Goal: Task Accomplishment & Management: Use online tool/utility

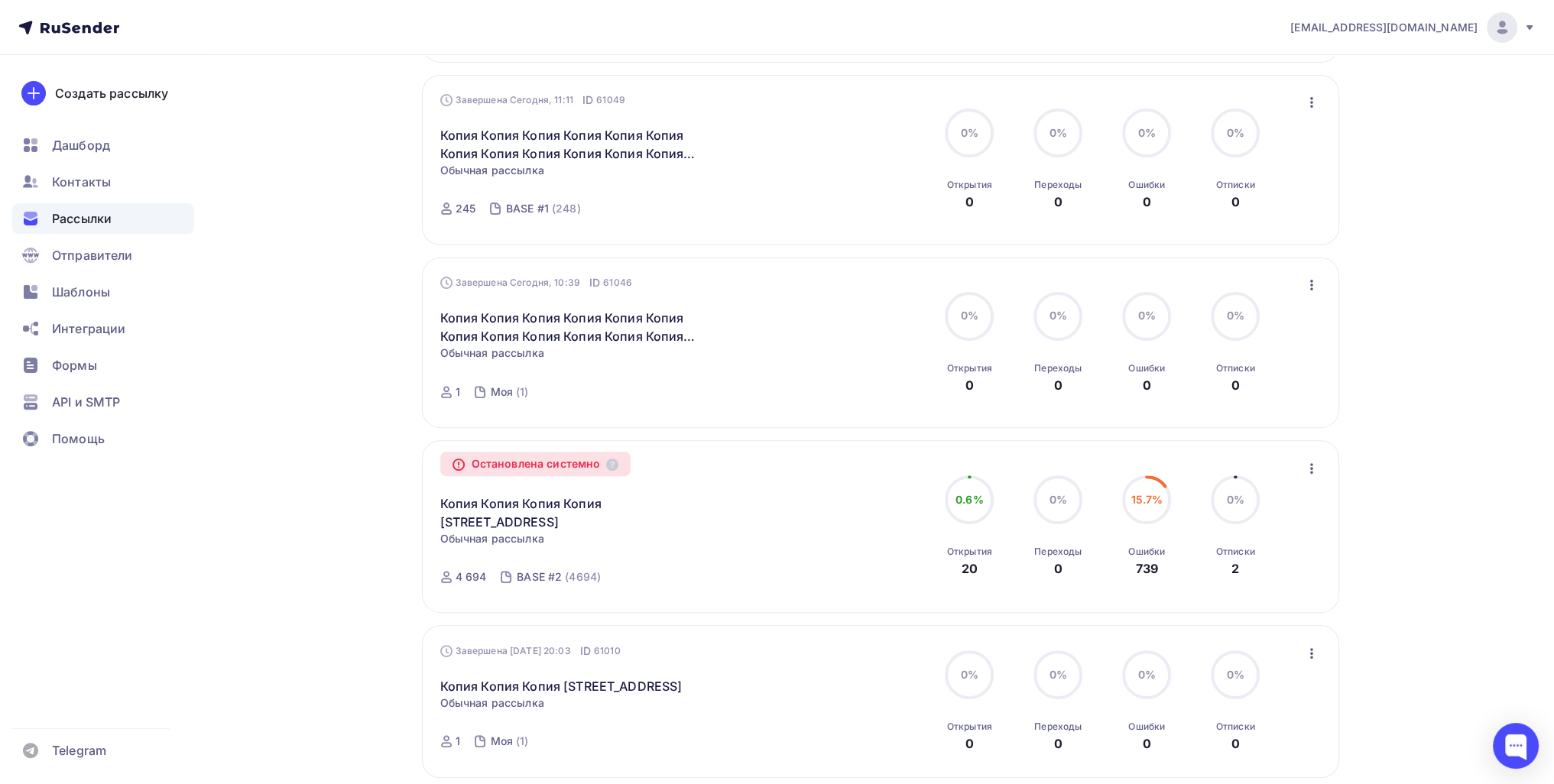
scroll to position [611, 0]
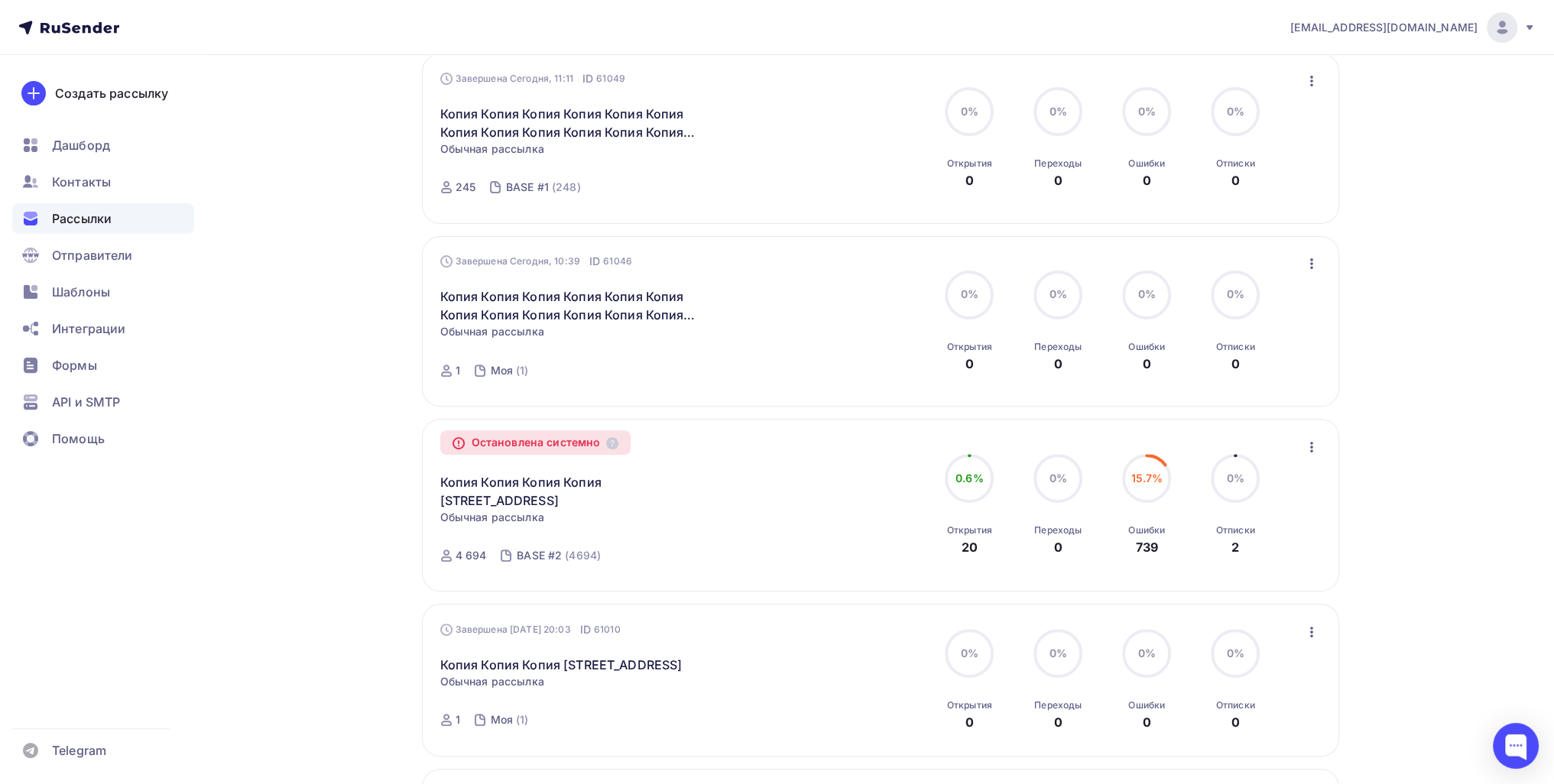
click at [1321, 432] on div "Остановлена системно Копия Копия Копия Копия [STREET_ADDRESS] Копировать в нову…" at bounding box center [881, 505] width 918 height 173
click at [1316, 450] on icon "button" at bounding box center [1311, 447] width 18 height 18
click at [1258, 485] on div "Копировать в новую" at bounding box center [1240, 485] width 156 height 18
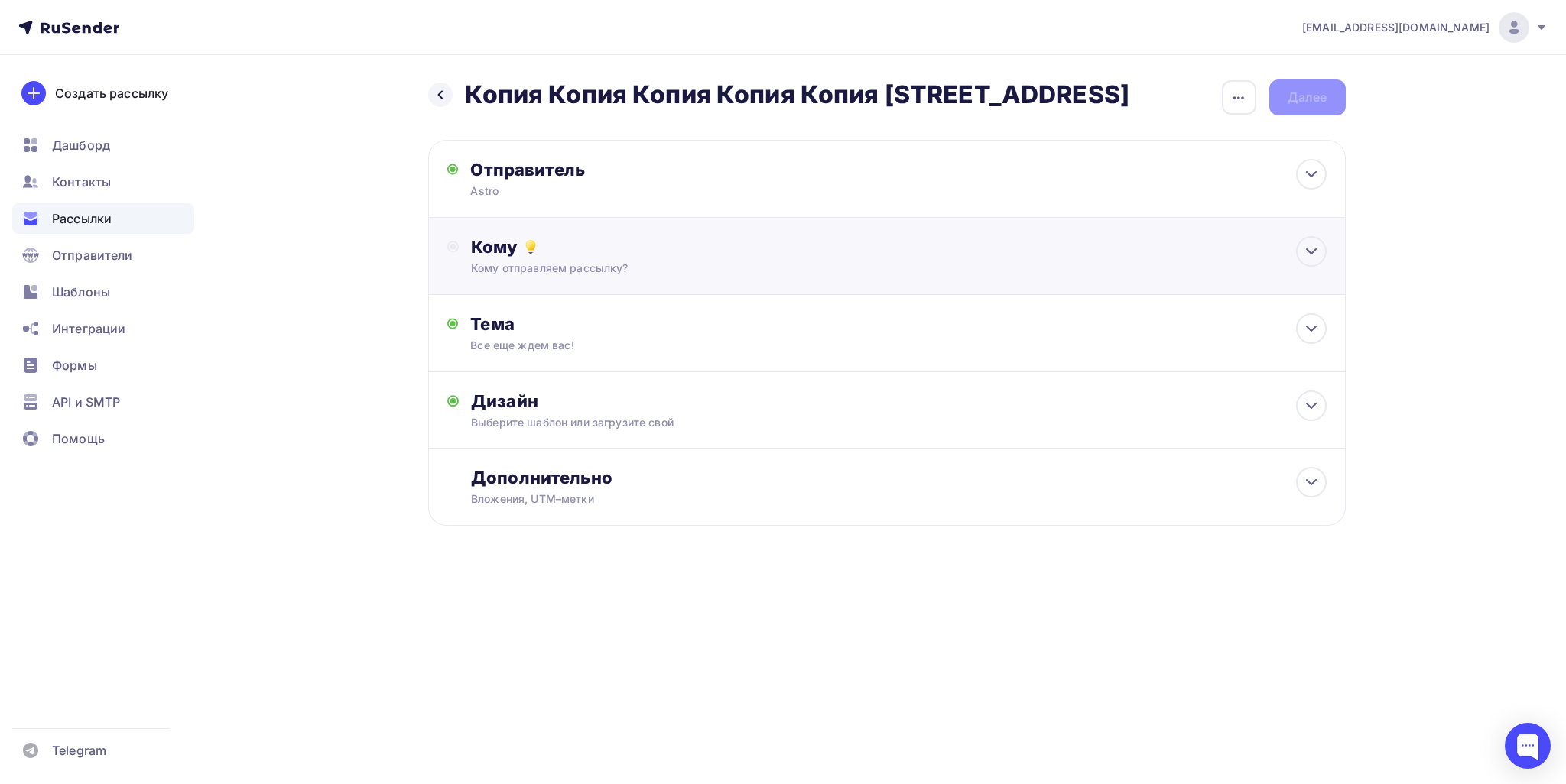
click at [638, 286] on div "Кому Кому отправляем рассылку? Списки получателей Выберите список Все списки id…" at bounding box center [887, 256] width 918 height 77
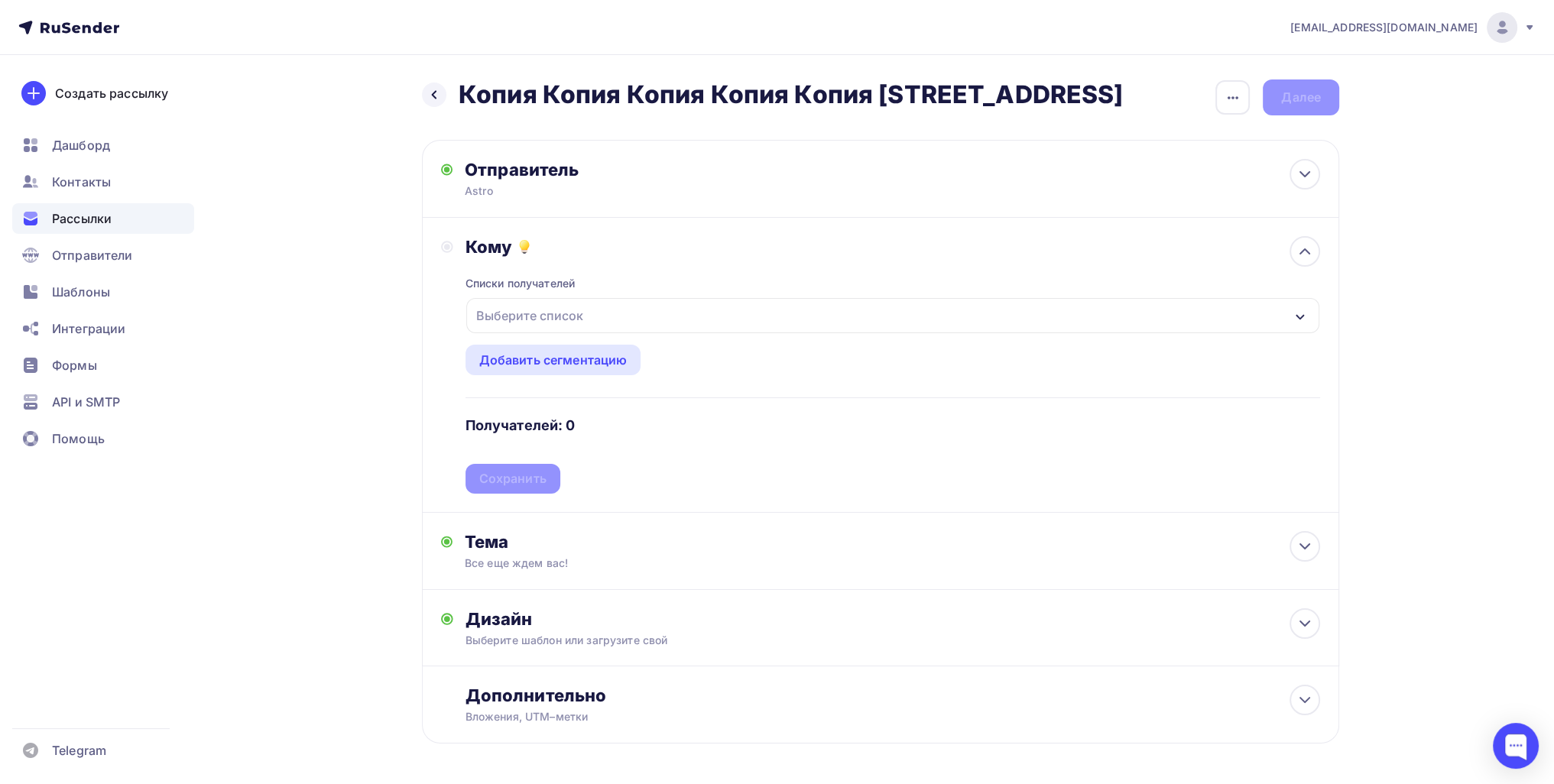
click at [602, 305] on div "Выберите список" at bounding box center [893, 315] width 853 height 35
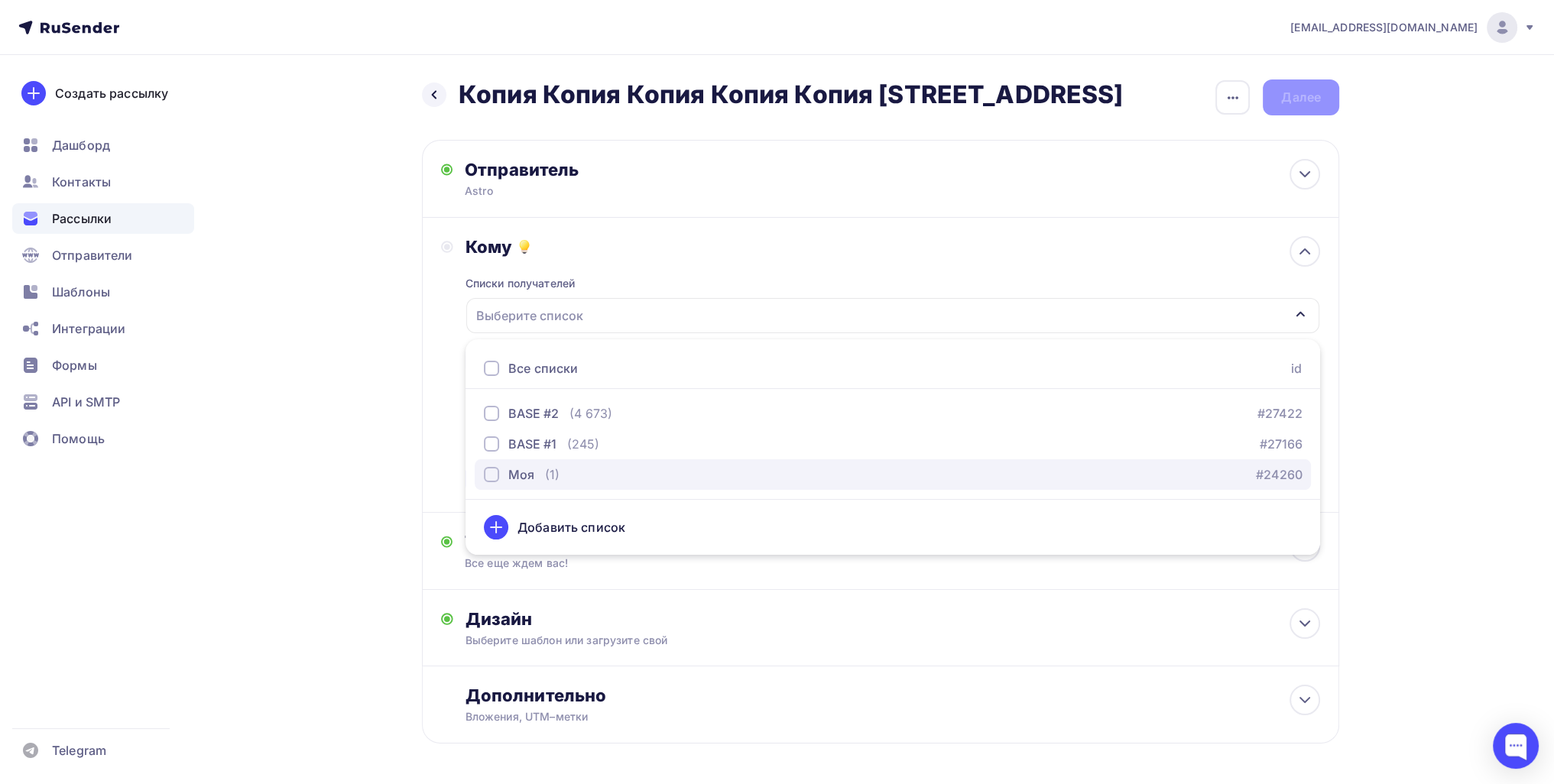
click at [538, 477] on div "Моя (1)" at bounding box center [521, 474] width 76 height 18
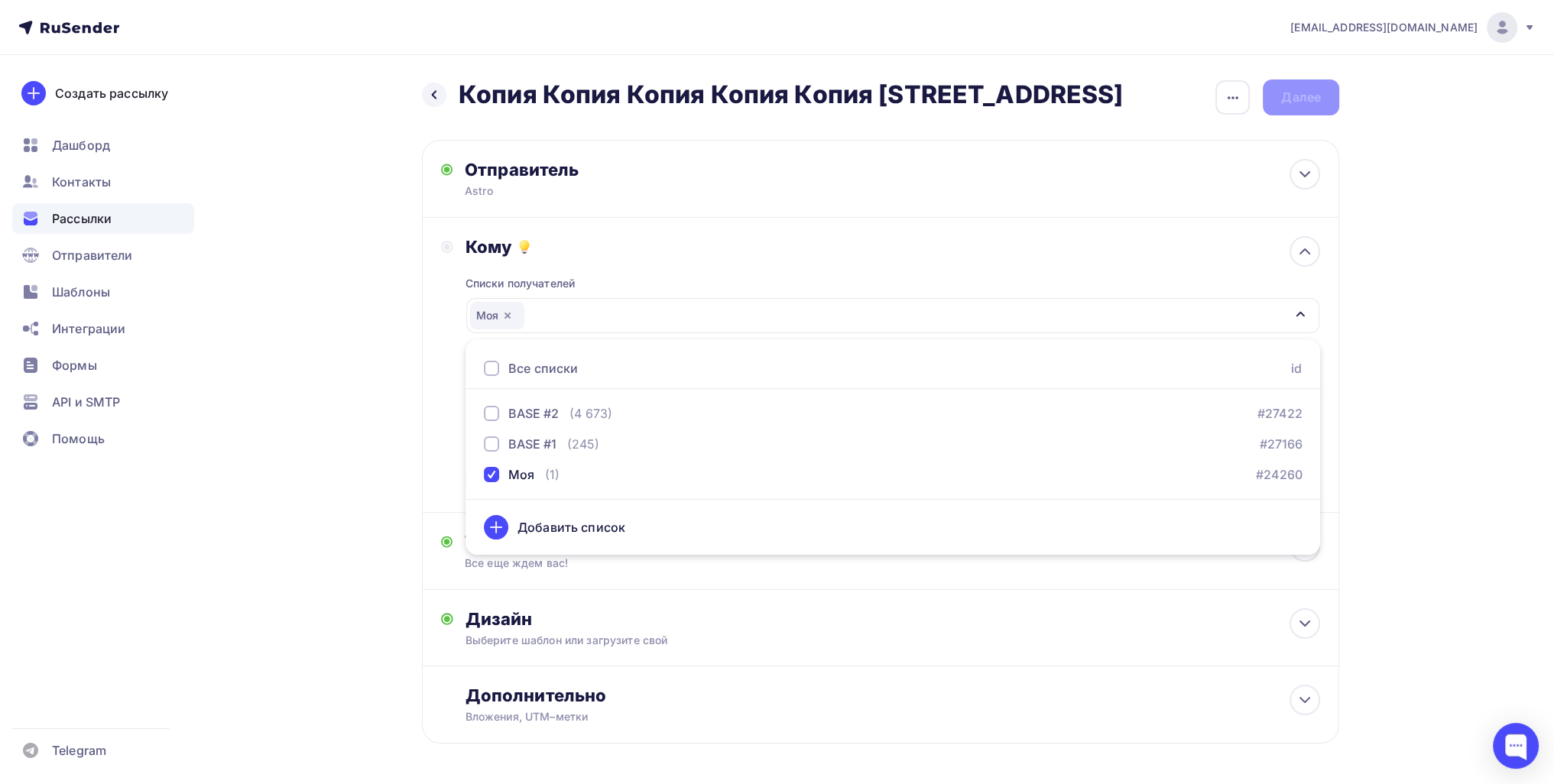
click at [395, 412] on div "Назад Копия Копия Копия Копия Копия [STREET_ADDRESS] Копия Копия Копия Копия Ко…" at bounding box center [777, 448] width 1253 height 787
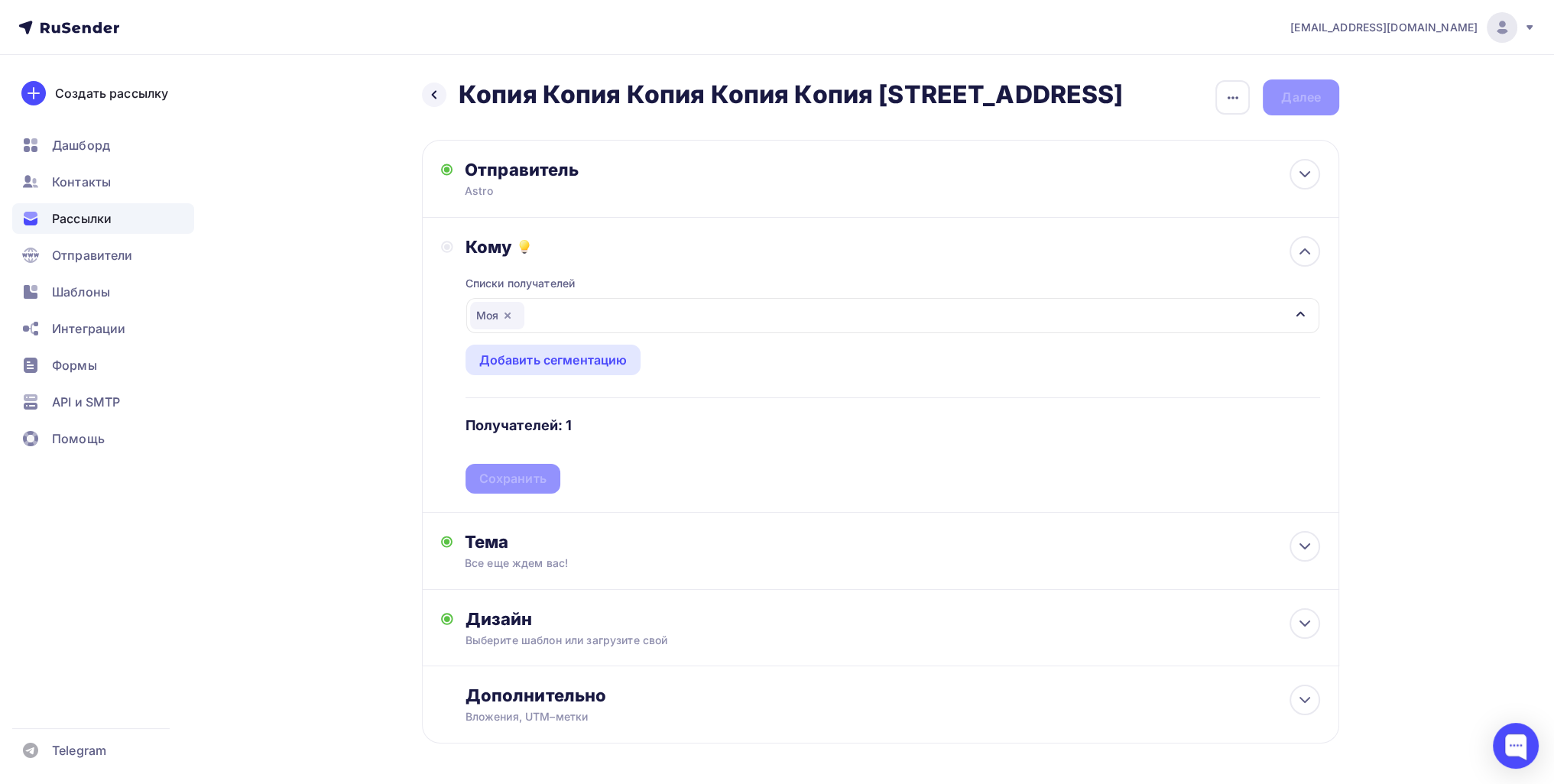
click at [532, 488] on div "Списки получателей Моя Все списки id BASE #2 (4 673) #27422 BASE #1 (245) #2716…" at bounding box center [893, 376] width 855 height 237
click at [532, 474] on div "Сохранить" at bounding box center [513, 478] width 67 height 18
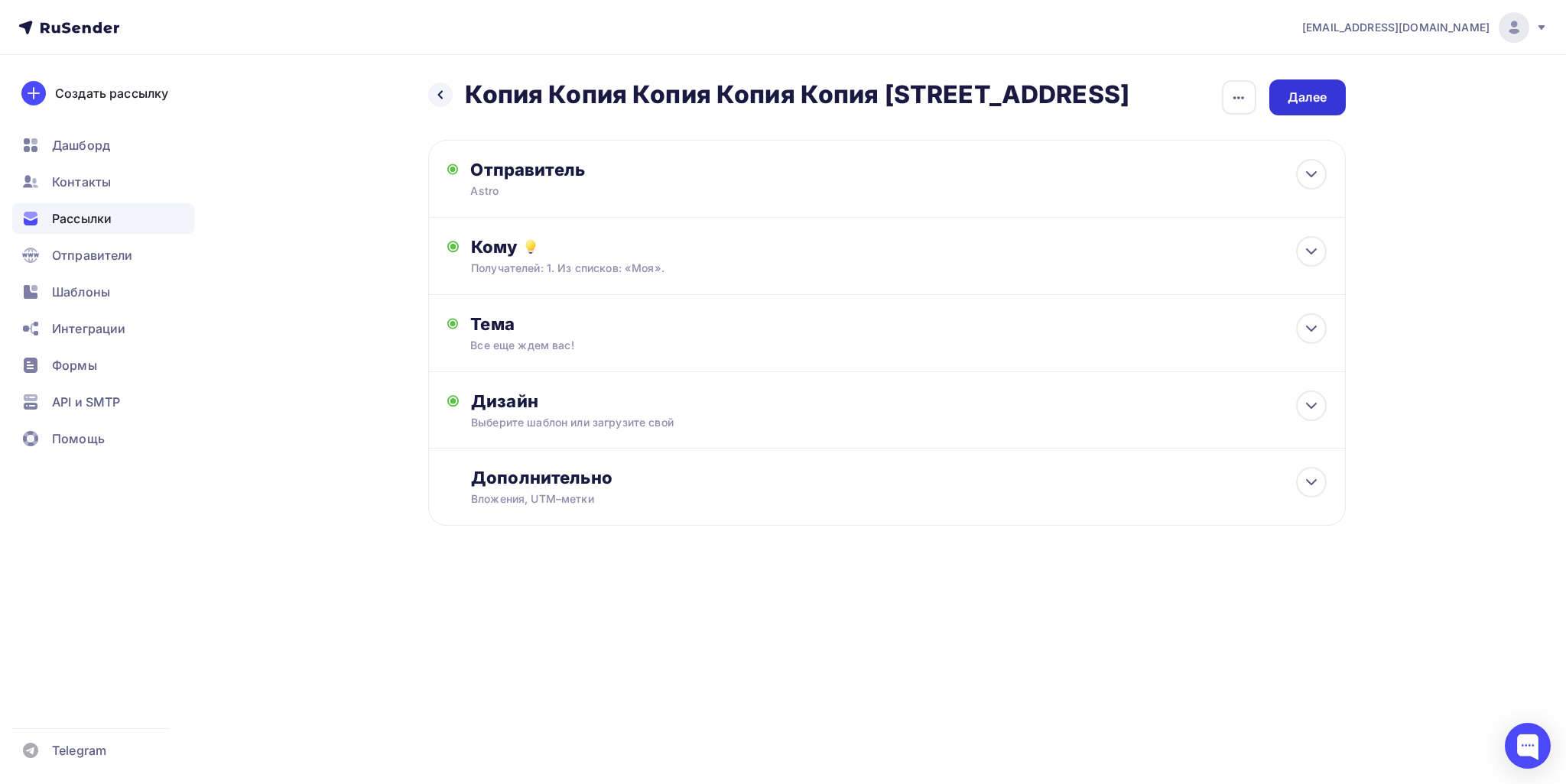
click at [1321, 91] on div "Далее" at bounding box center [1307, 97] width 40 height 18
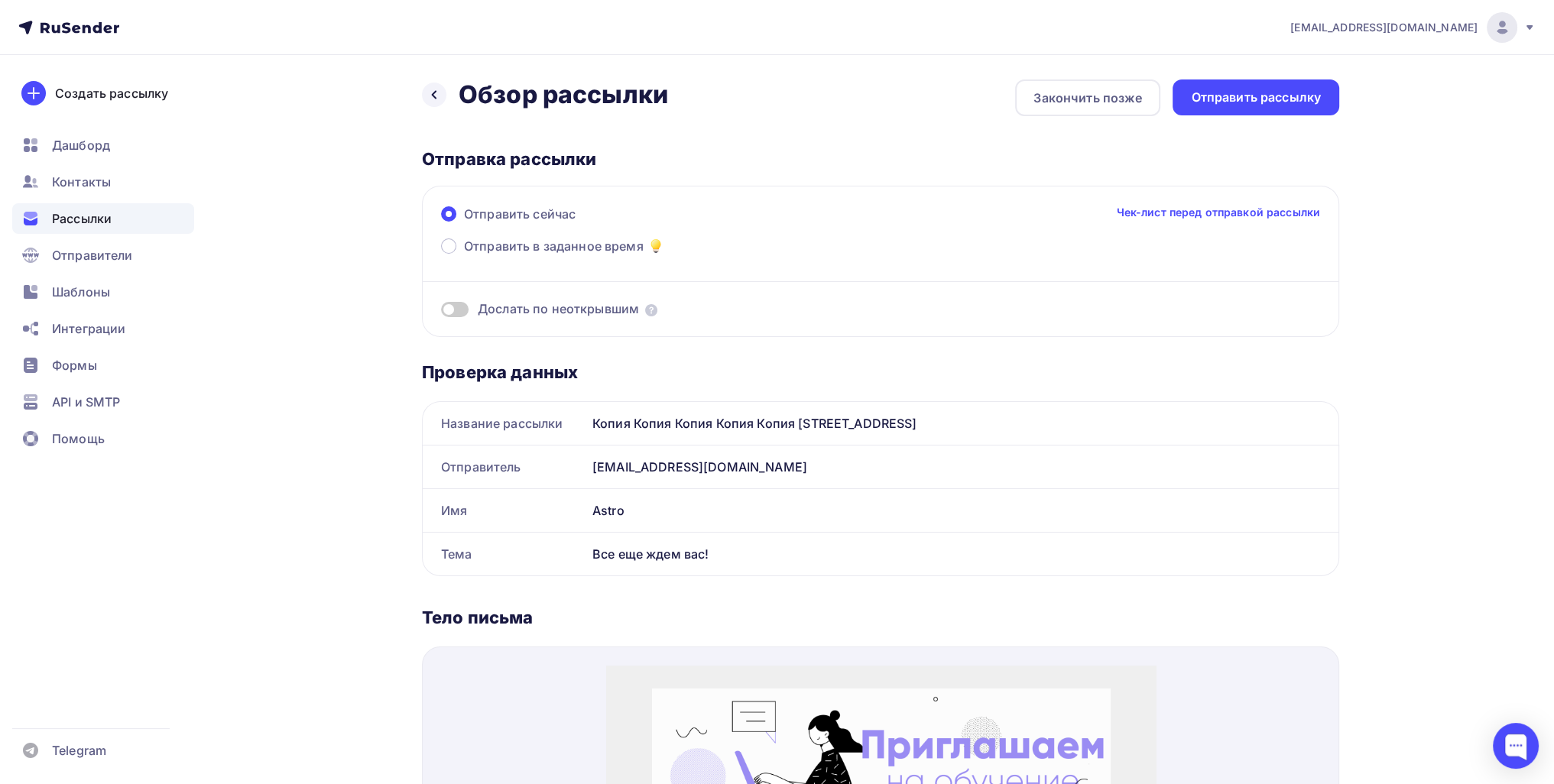
click at [1319, 97] on div "Отправить рассылку" at bounding box center [1256, 97] width 130 height 18
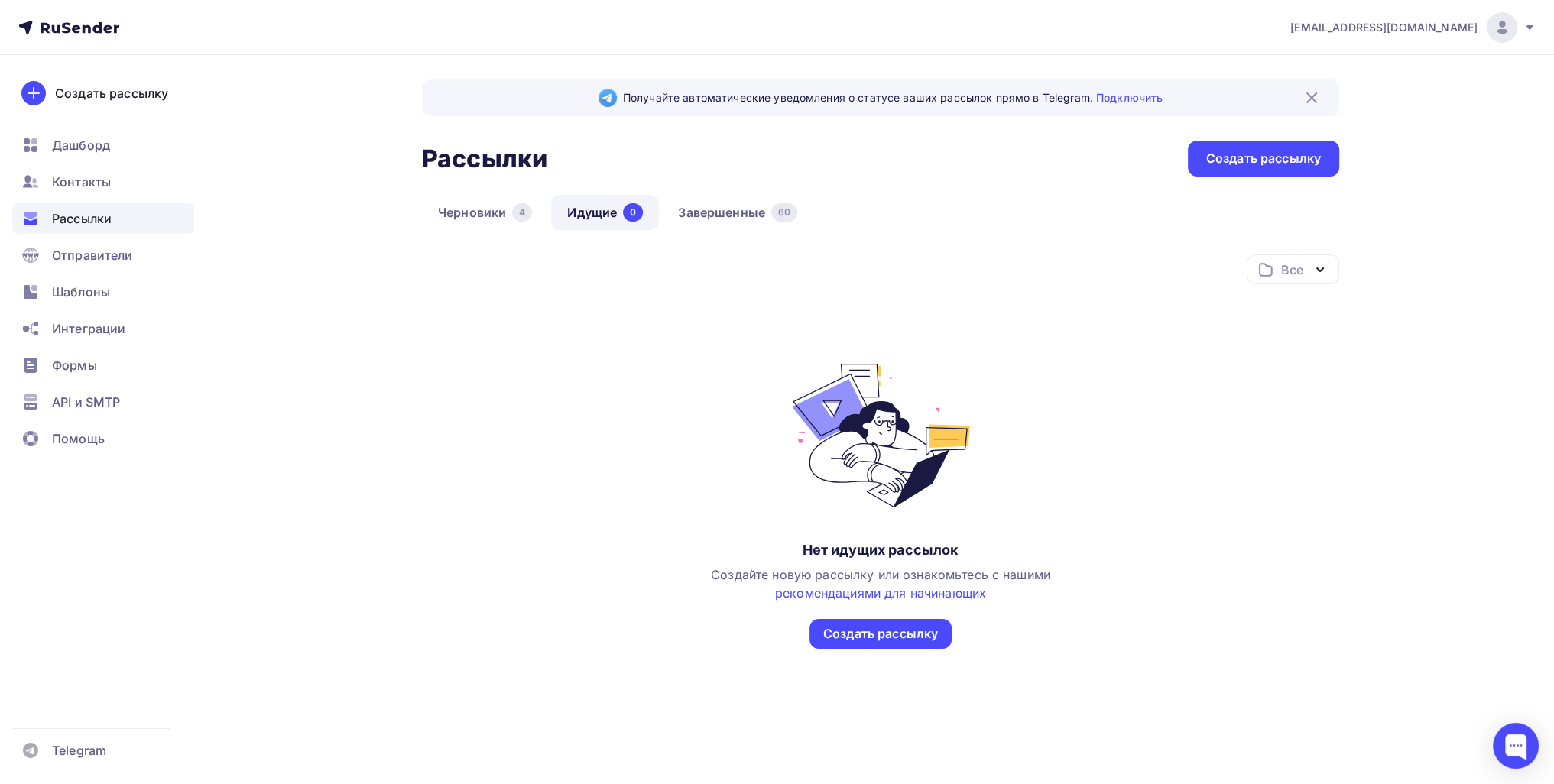
click at [705, 236] on div "Черновики 4 Идущие 0 Завершенные 60" at bounding box center [881, 225] width 918 height 60
click at [703, 209] on link "Завершенные 60" at bounding box center [737, 212] width 151 height 35
